Goal: Find specific page/section: Find specific page/section

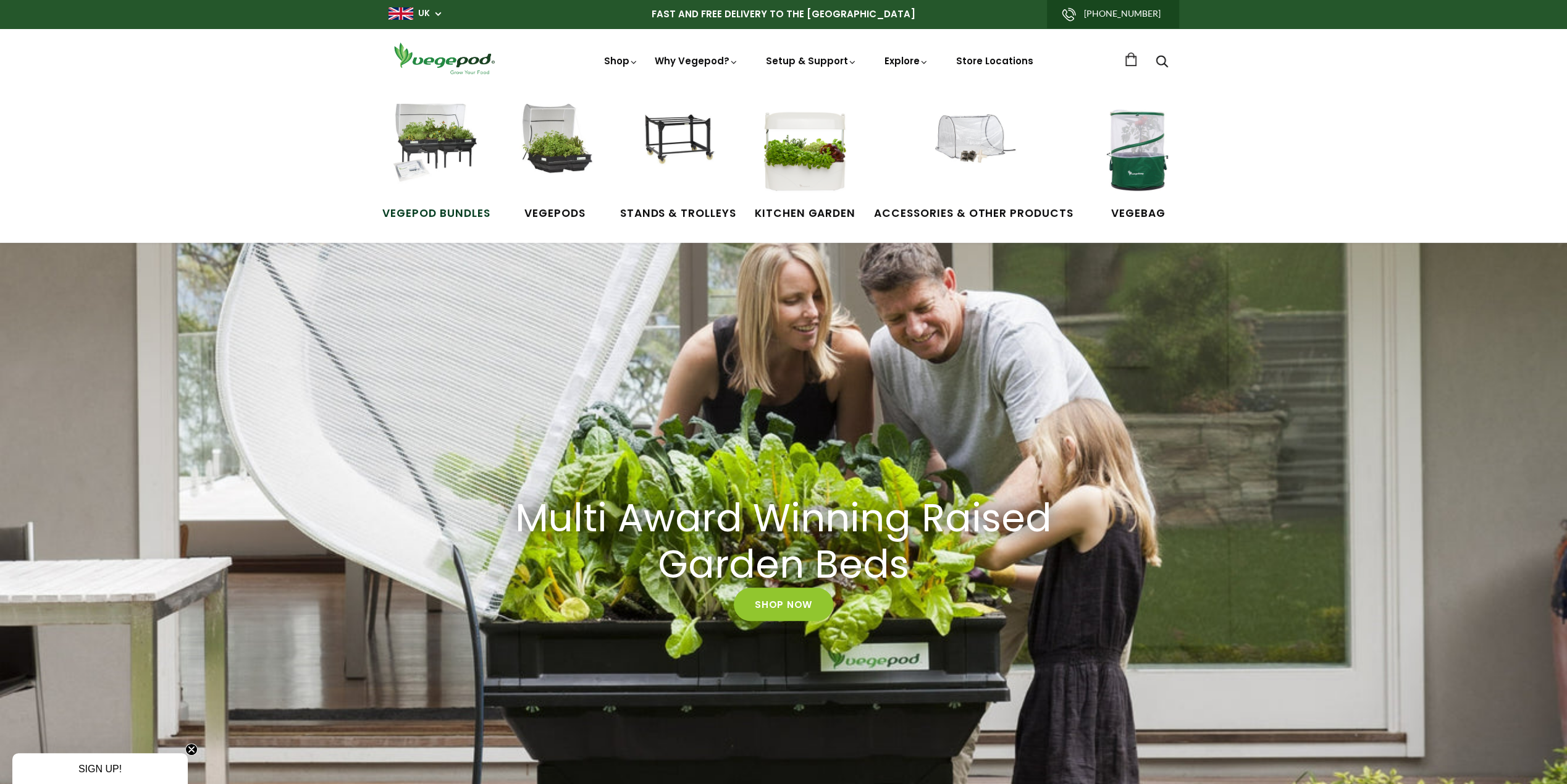
click at [457, 126] on img at bounding box center [437, 150] width 93 height 93
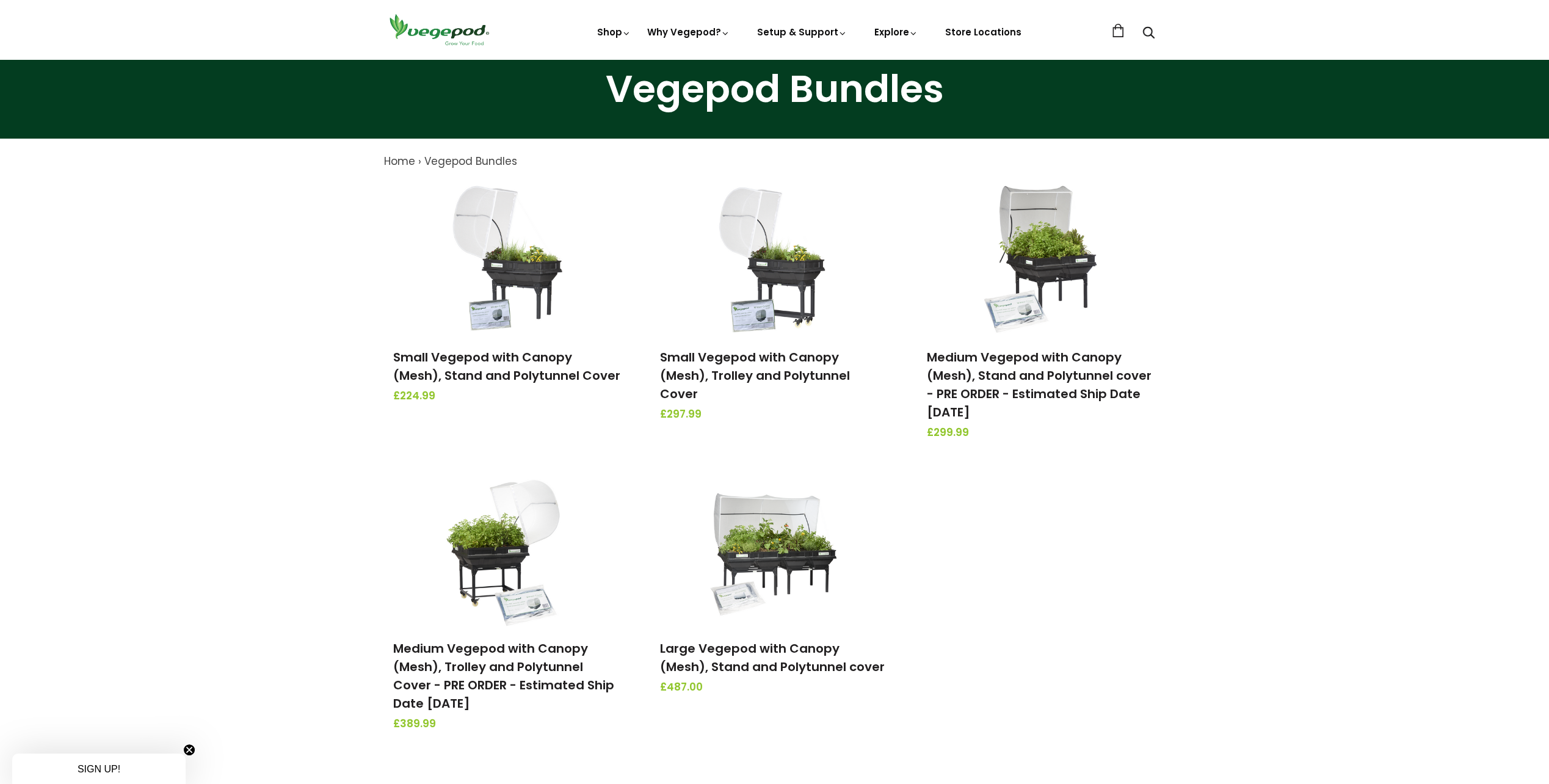
scroll to position [183, 0]
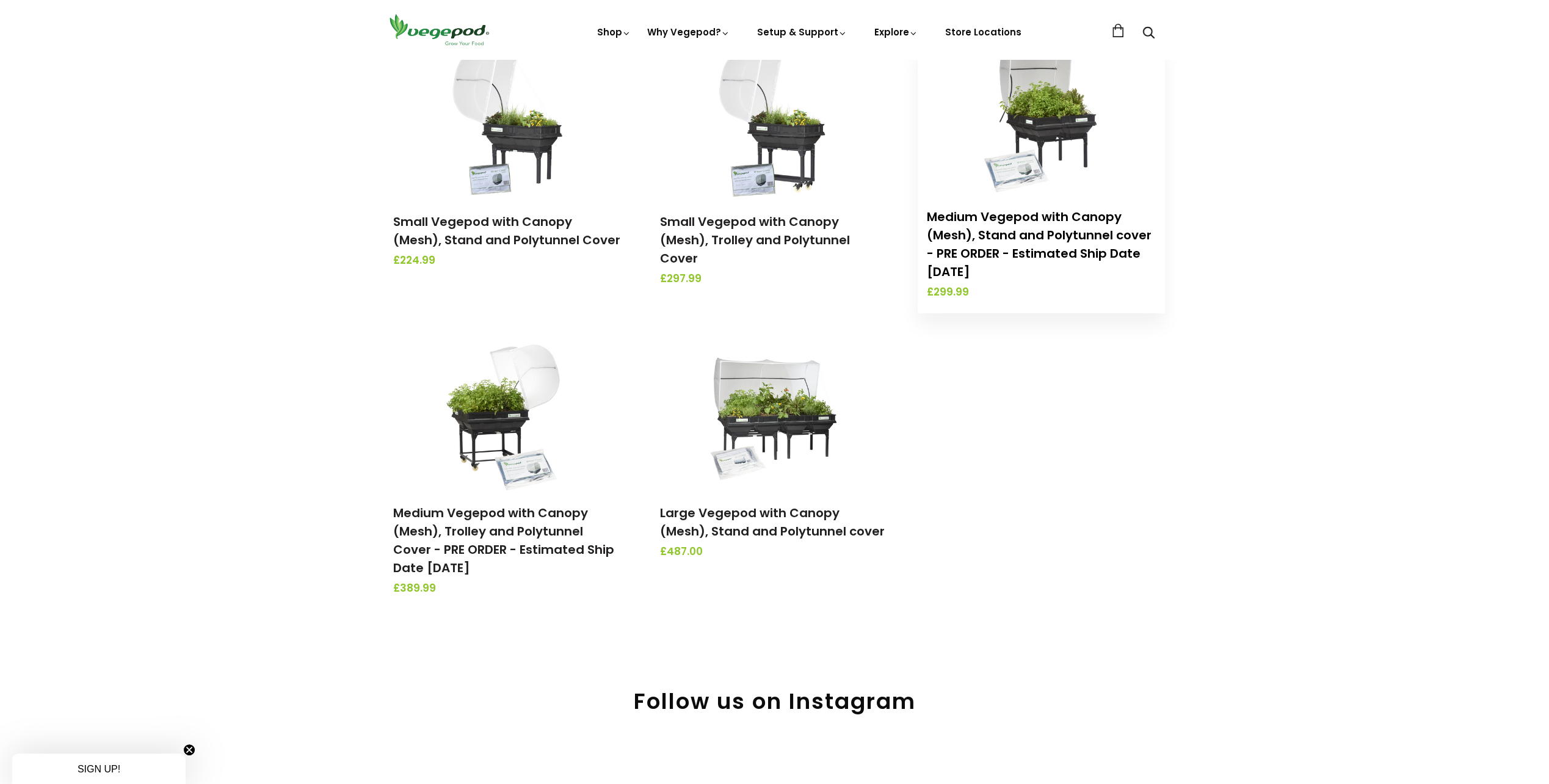
click at [1060, 241] on link "Medium Vegepod with Canopy (Mesh), Stand and Polytunnel cover - PRE ORDER - Est…" at bounding box center [1039, 244] width 225 height 72
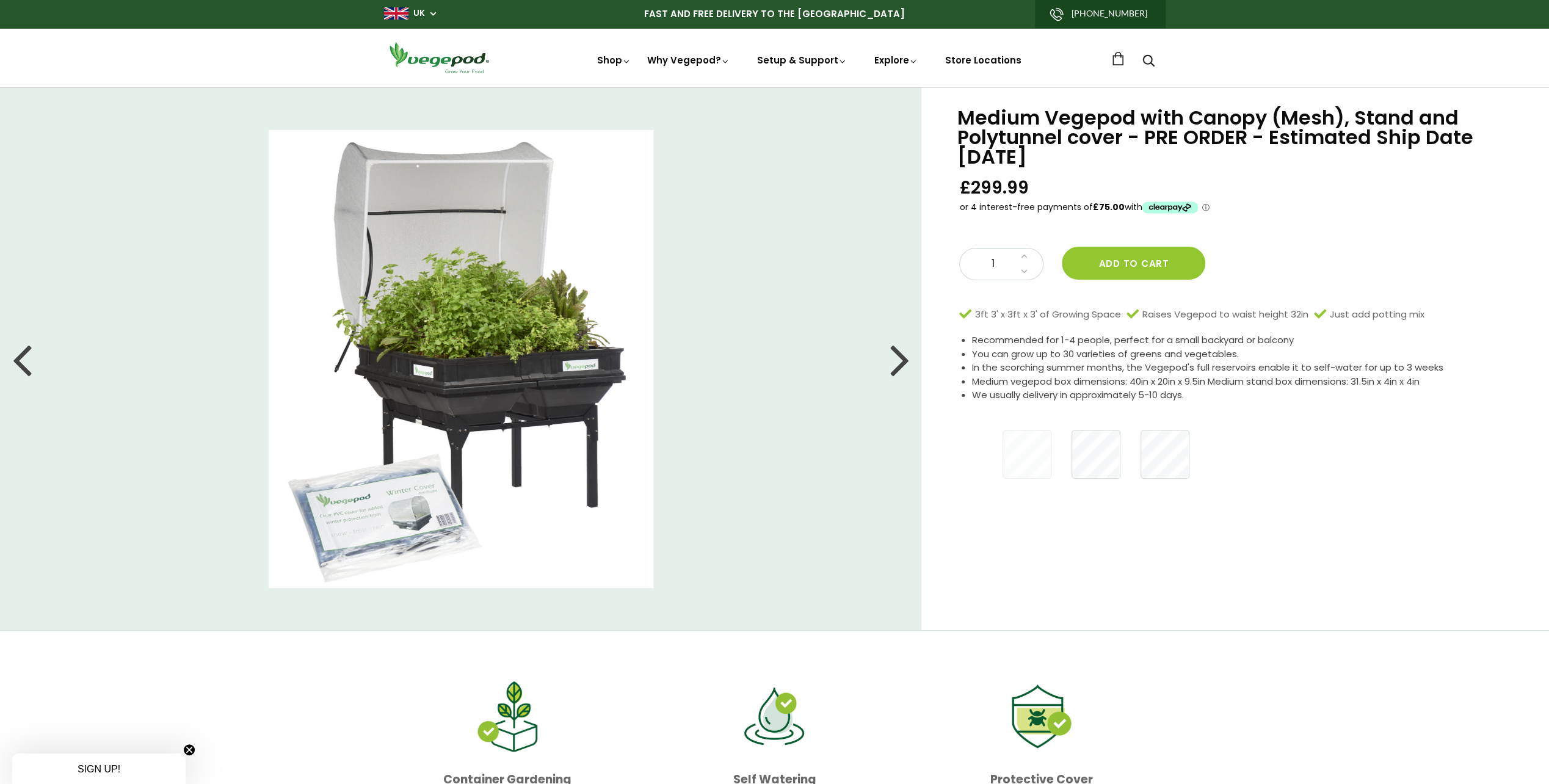
click at [31, 359] on div at bounding box center [22, 359] width 20 height 55
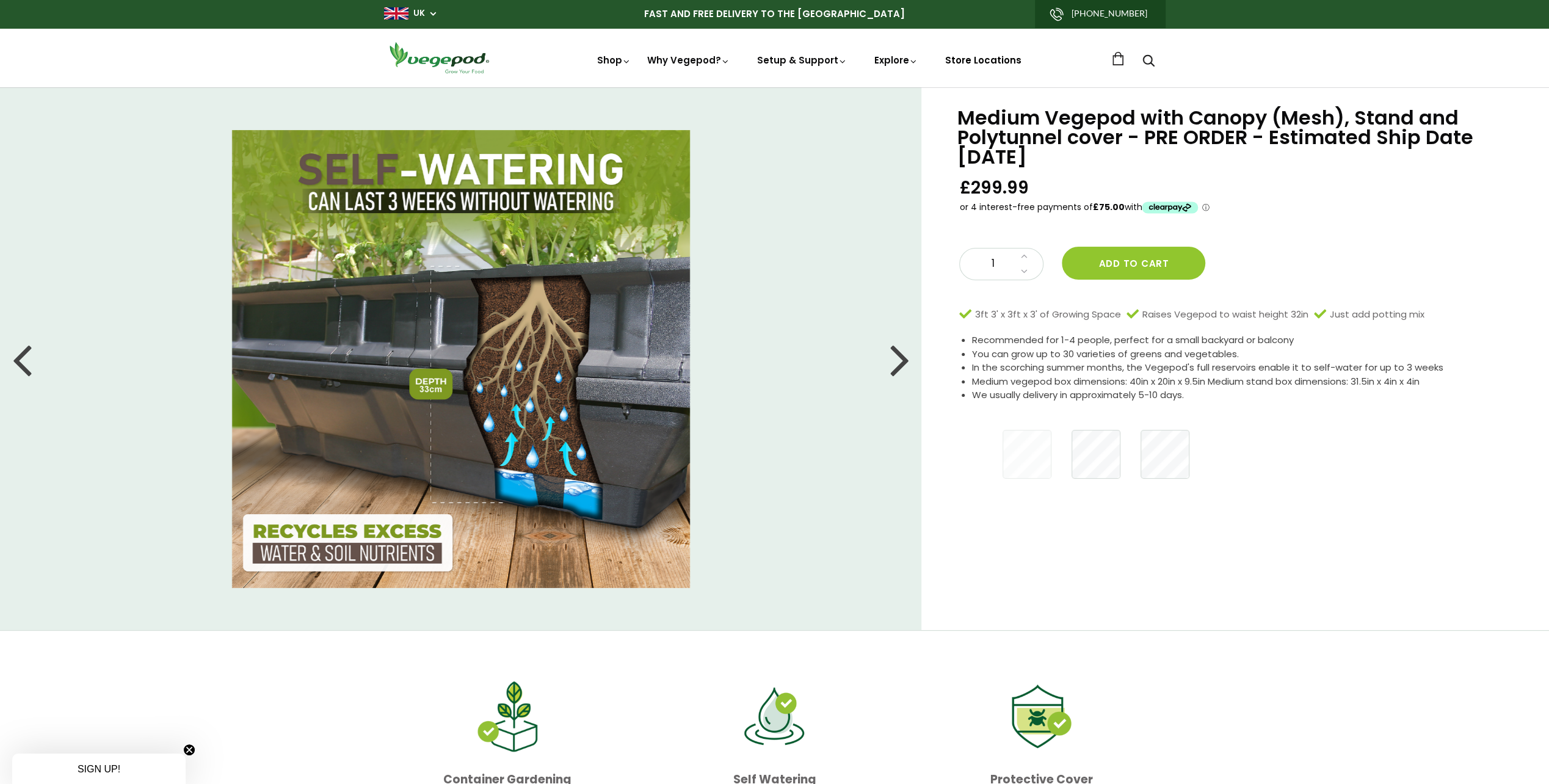
click at [977, 64] on link "Store Locations" at bounding box center [983, 60] width 77 height 13
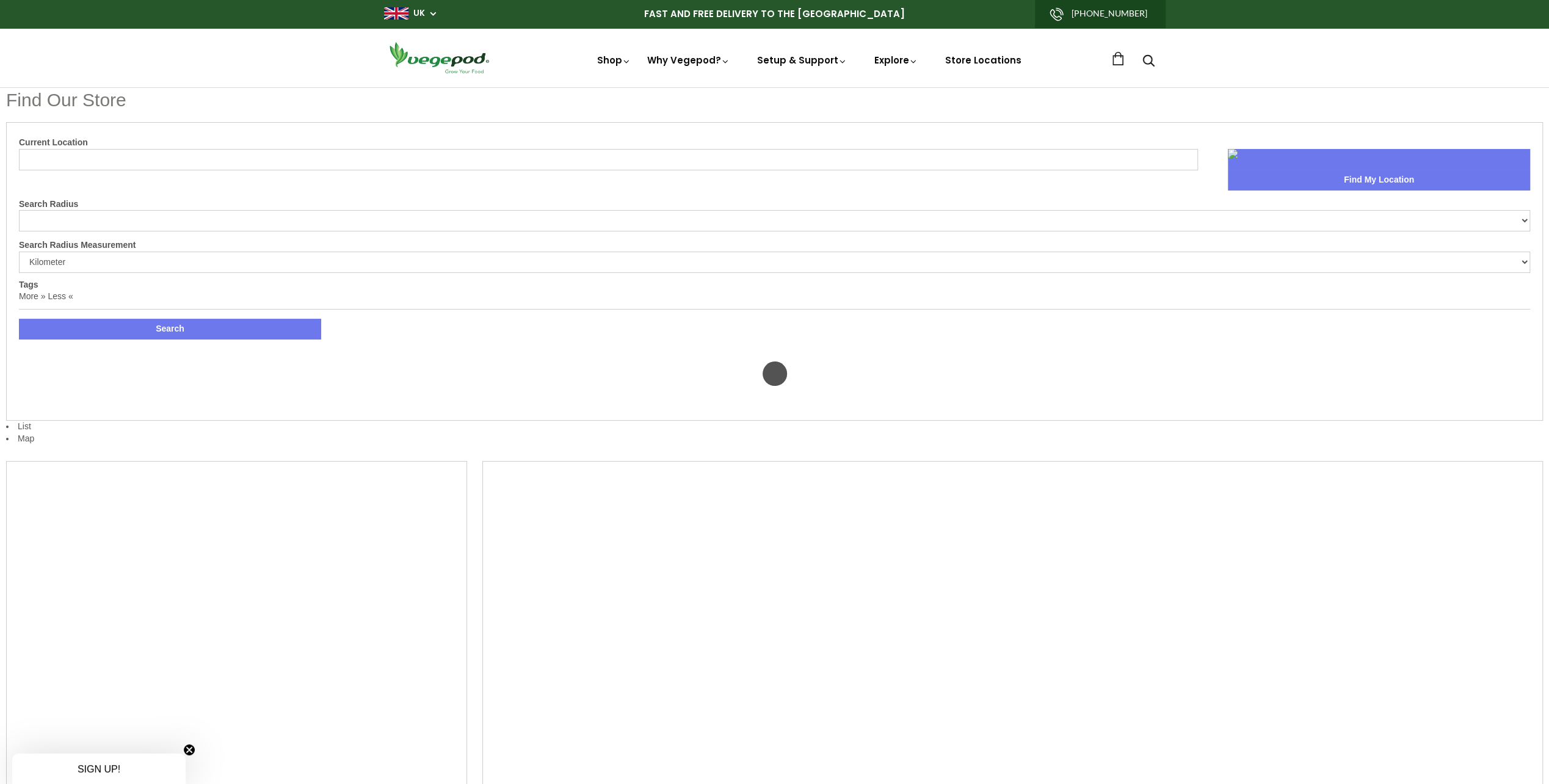
select select "m"
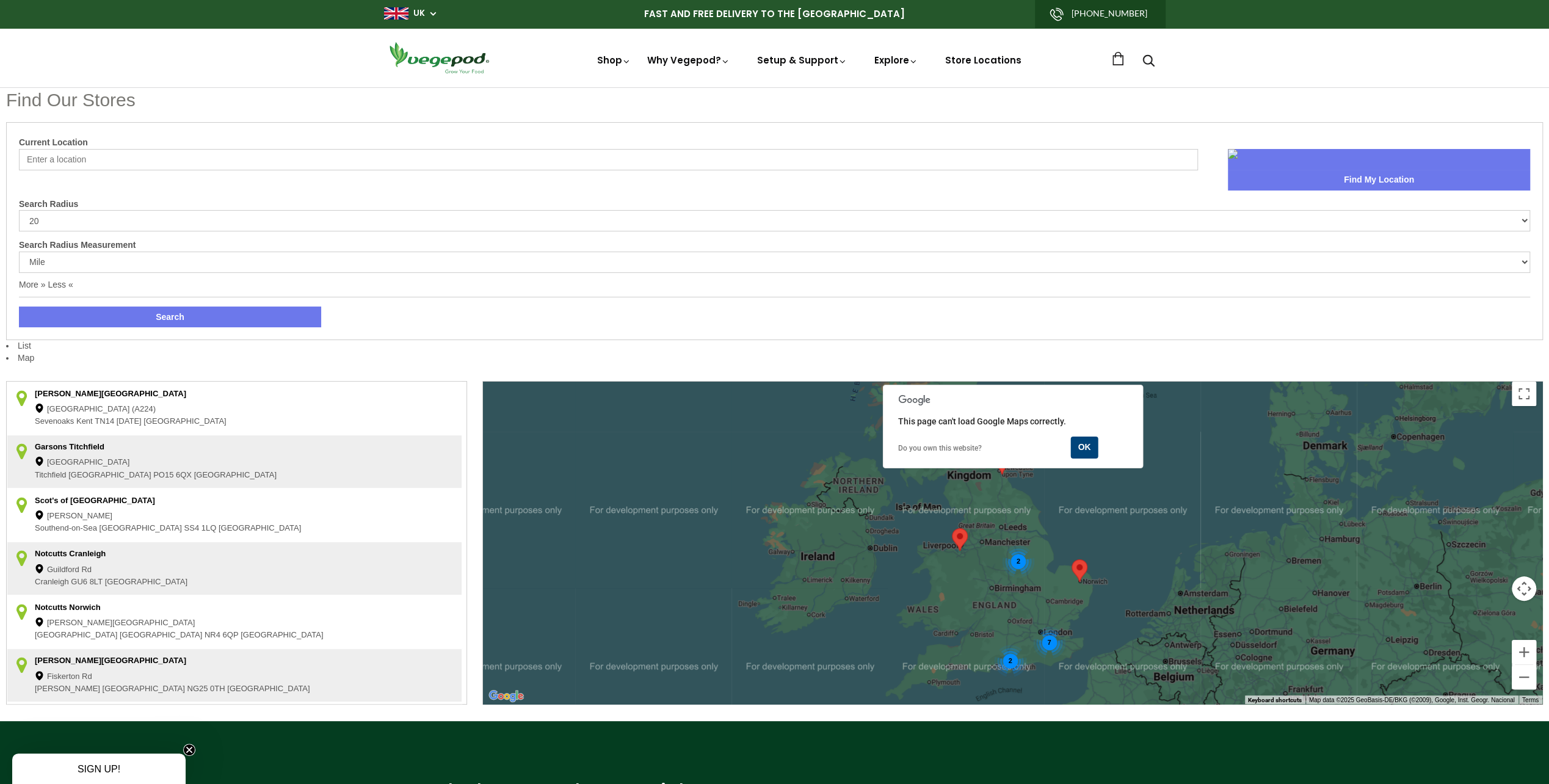
click at [1020, 555] on div "2" at bounding box center [1018, 561] width 32 height 32
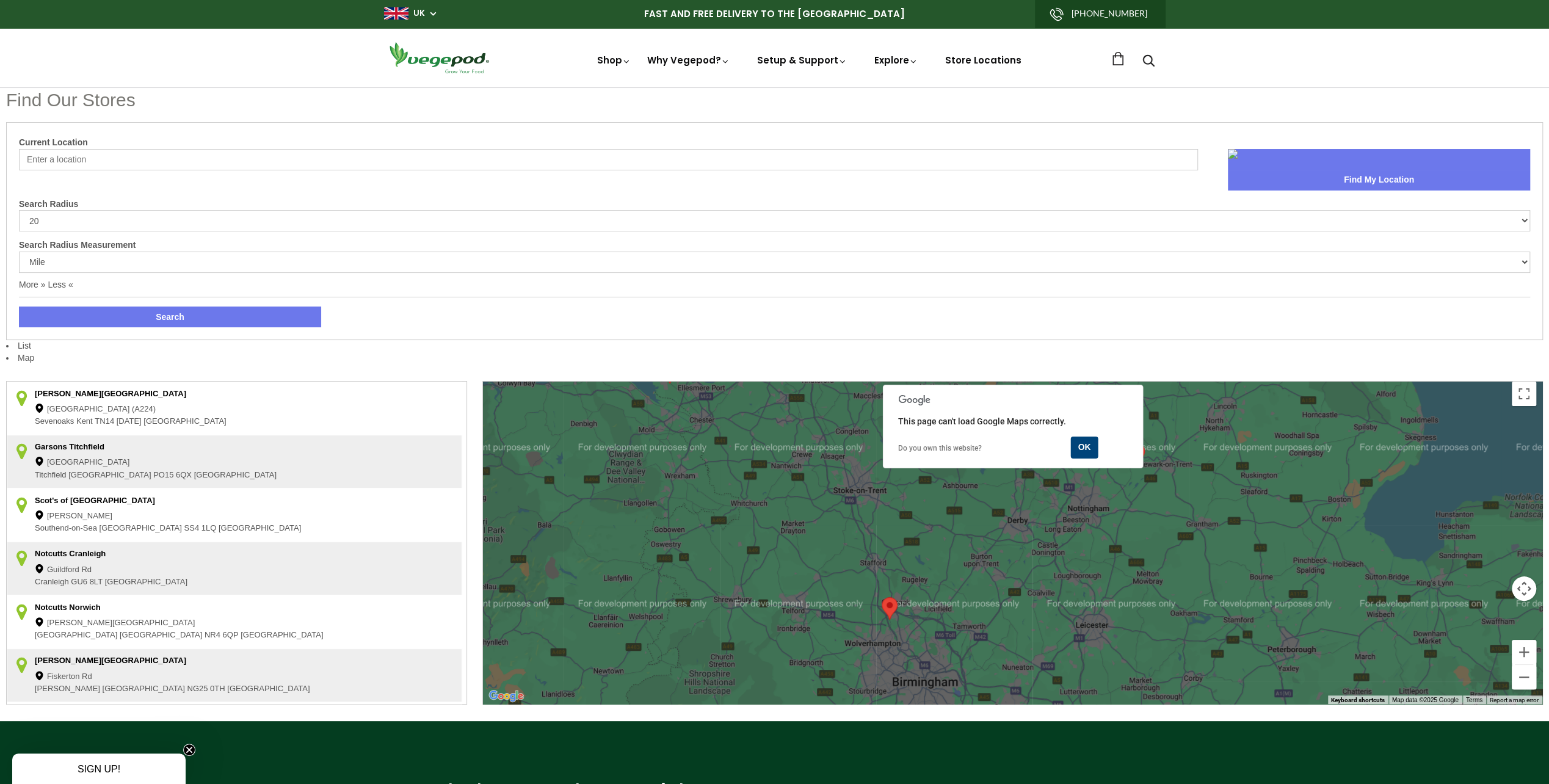
click at [888, 606] on img at bounding box center [889, 608] width 16 height 23
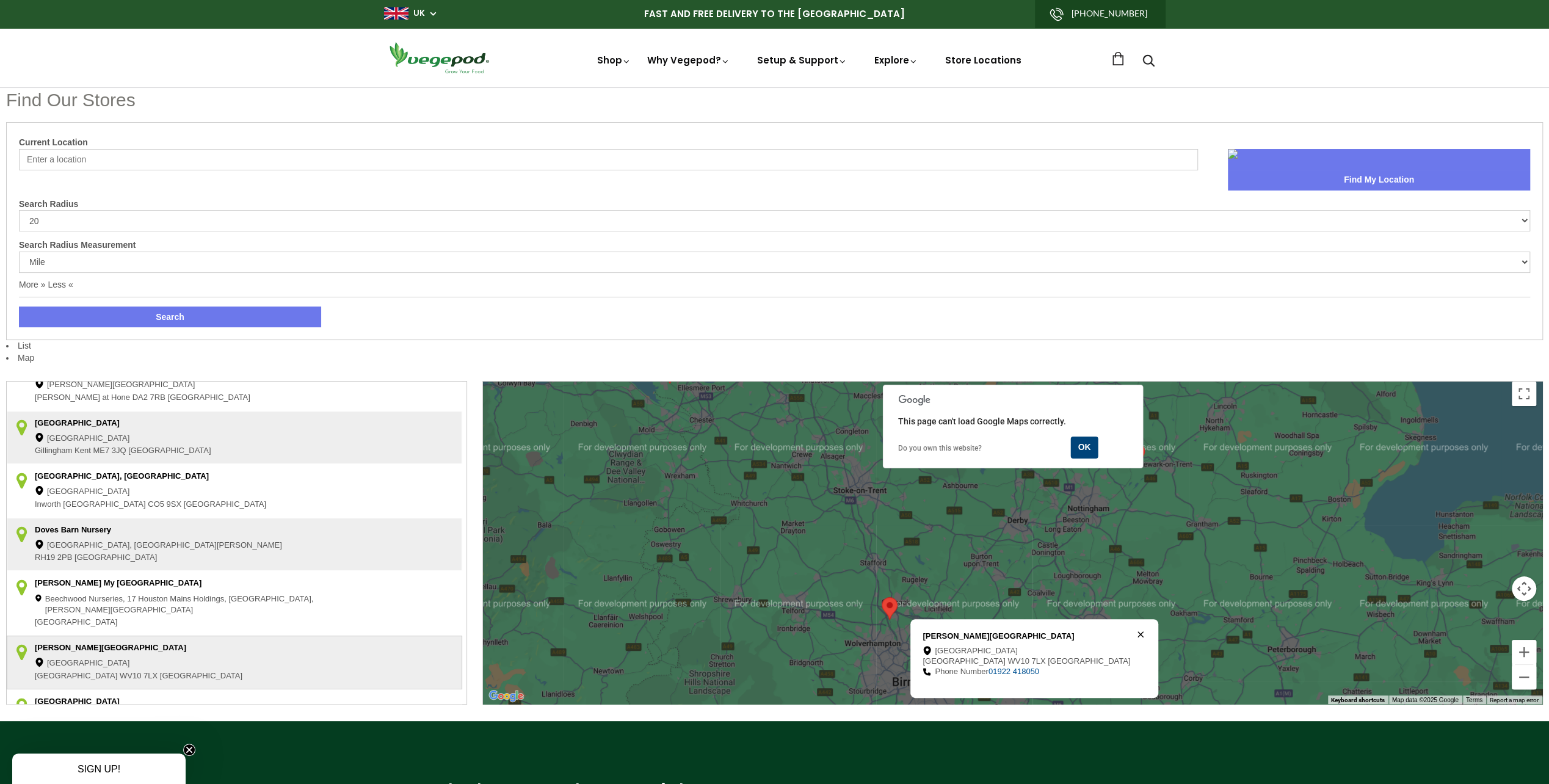
scroll to position [473, 0]
